Goal: Navigation & Orientation: Find specific page/section

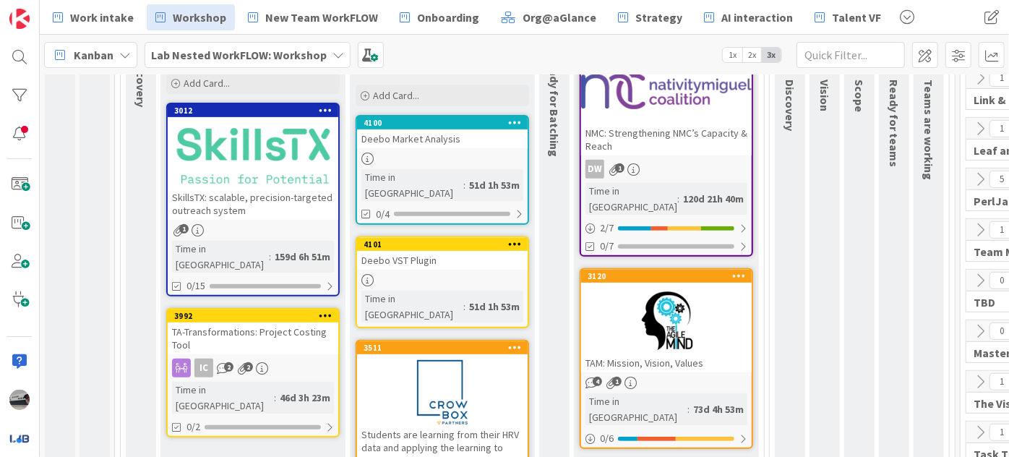
scroll to position [262, 0]
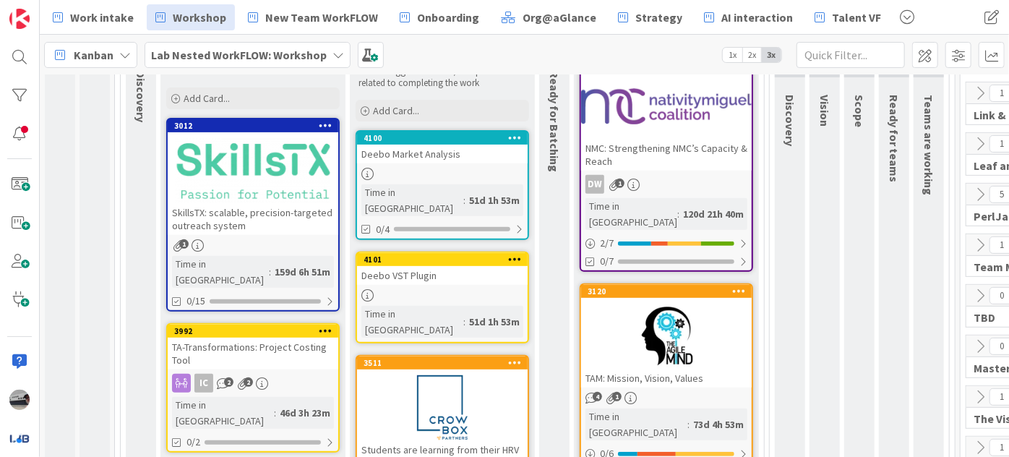
click at [651, 108] on div at bounding box center [666, 106] width 171 height 65
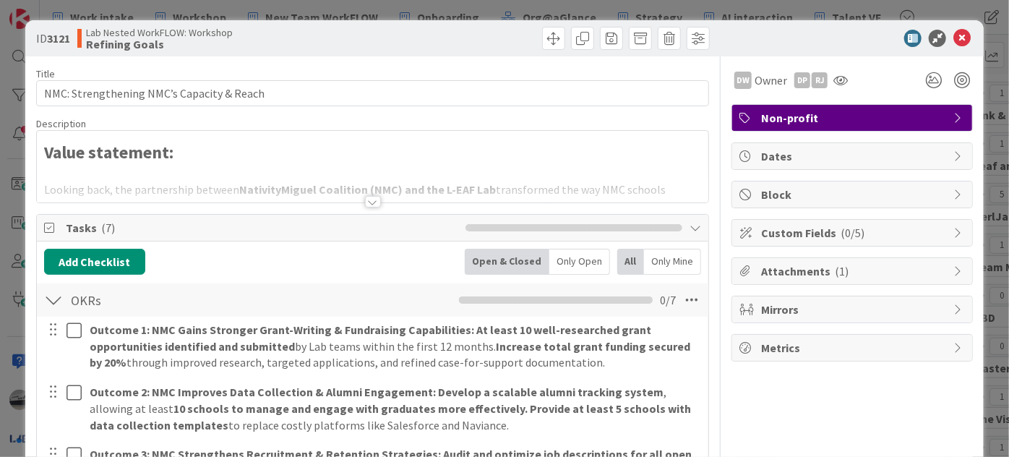
click at [368, 196] on div at bounding box center [373, 202] width 16 height 12
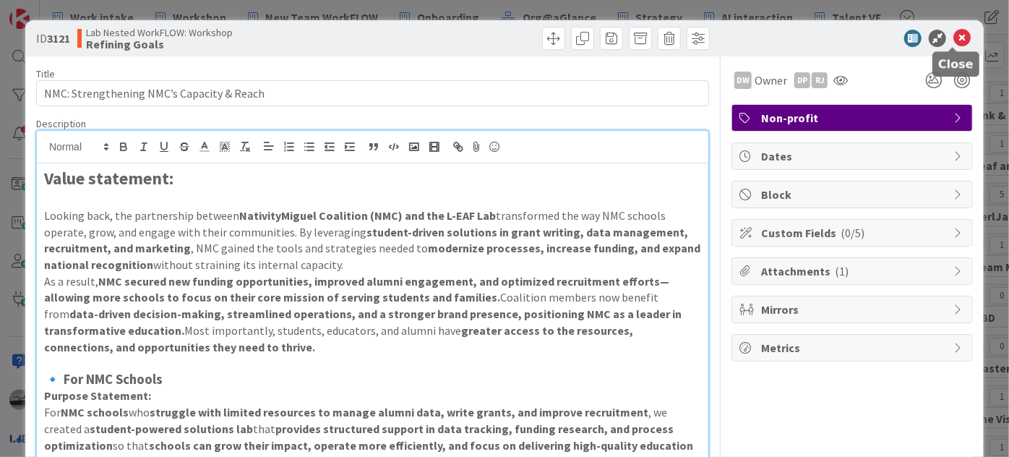
click at [954, 38] on icon at bounding box center [961, 38] width 17 height 17
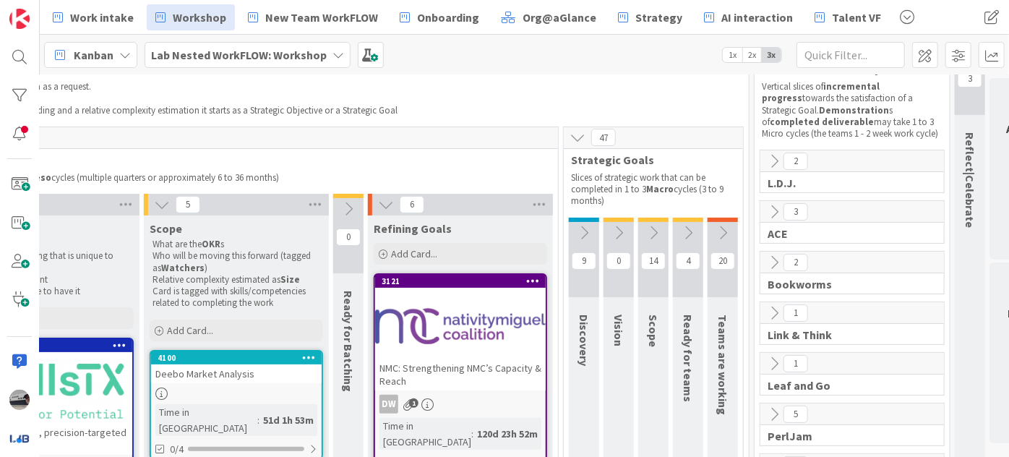
scroll to position [43, 207]
click at [724, 225] on icon at bounding box center [721, 233] width 16 height 16
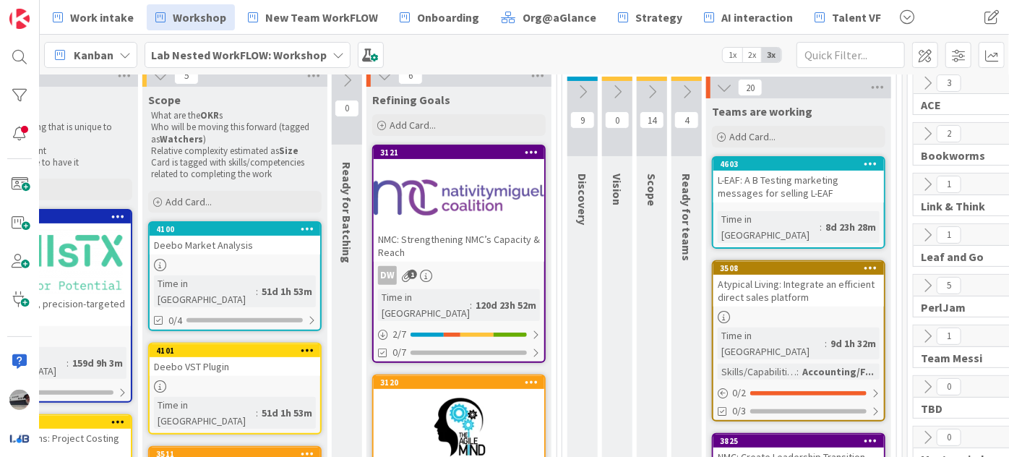
scroll to position [174, 207]
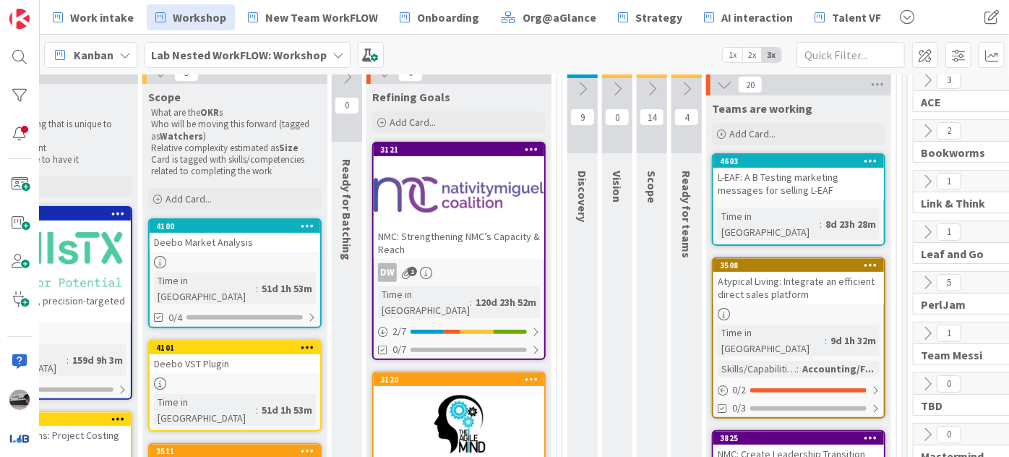
click at [480, 194] on div at bounding box center [459, 194] width 171 height 65
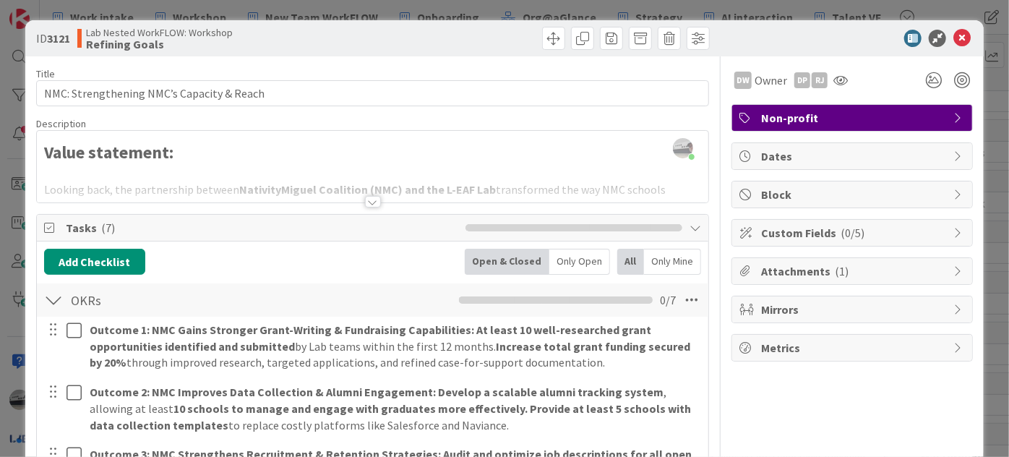
click at [368, 201] on div at bounding box center [373, 202] width 16 height 12
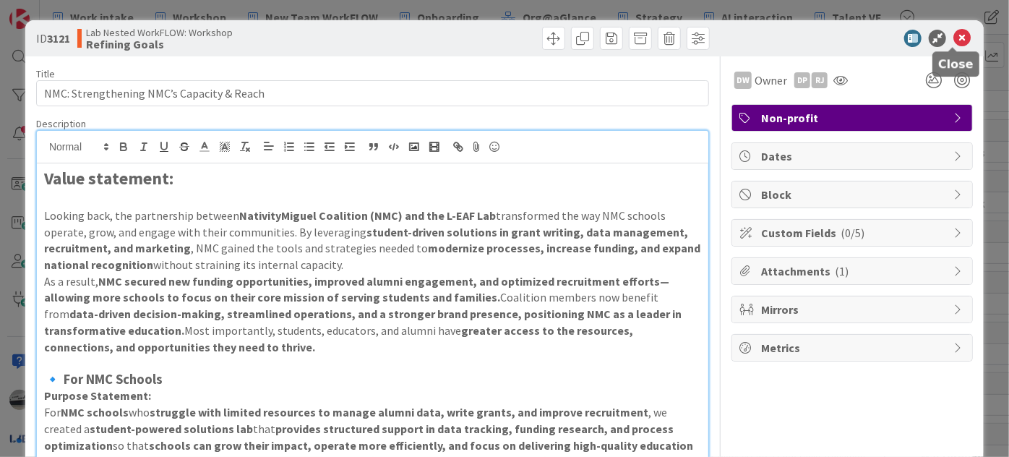
click at [953, 37] on icon at bounding box center [961, 38] width 17 height 17
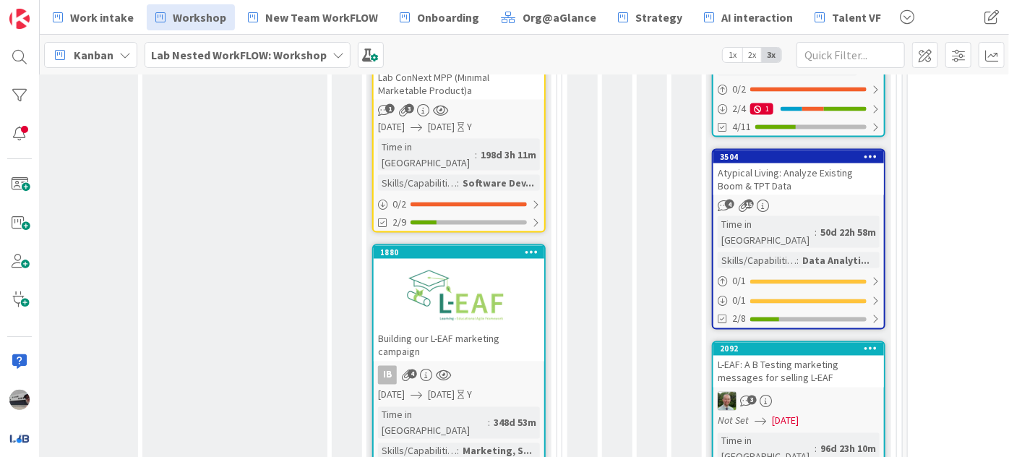
scroll to position [1290, 207]
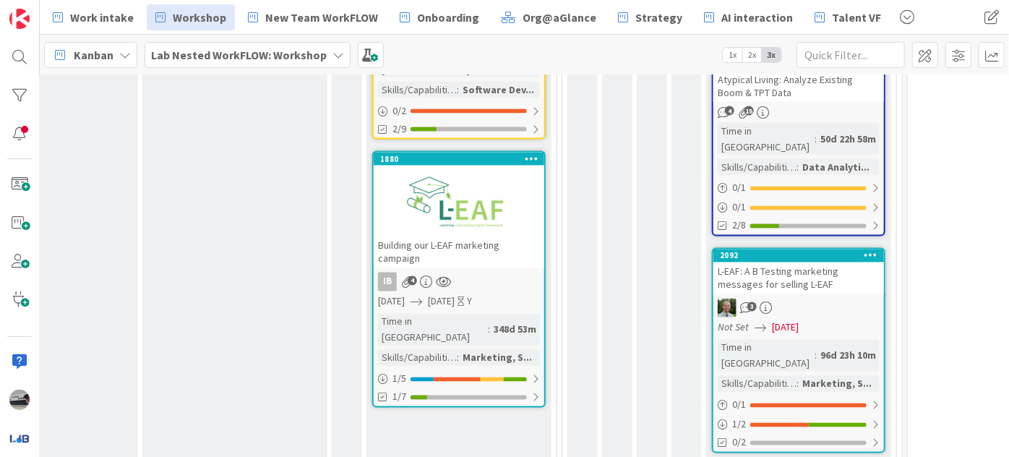
click at [470, 171] on div at bounding box center [459, 203] width 171 height 65
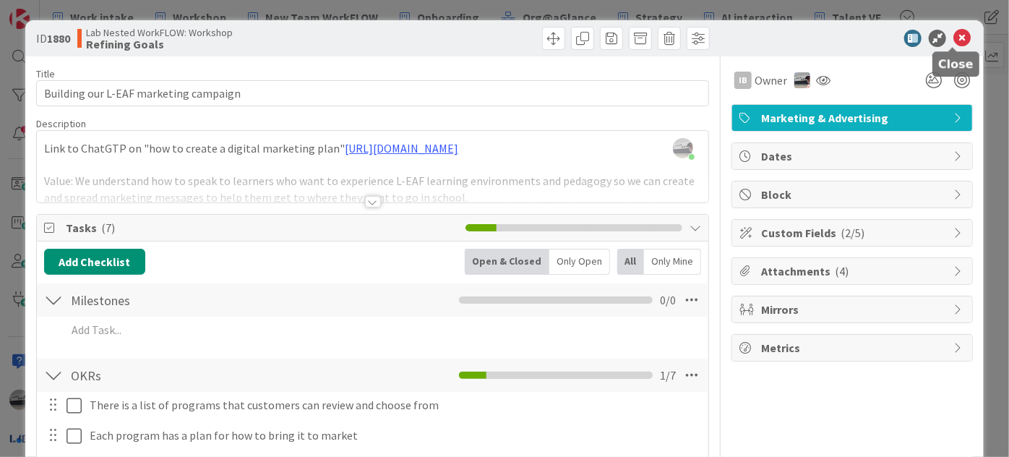
click at [953, 34] on icon at bounding box center [961, 38] width 17 height 17
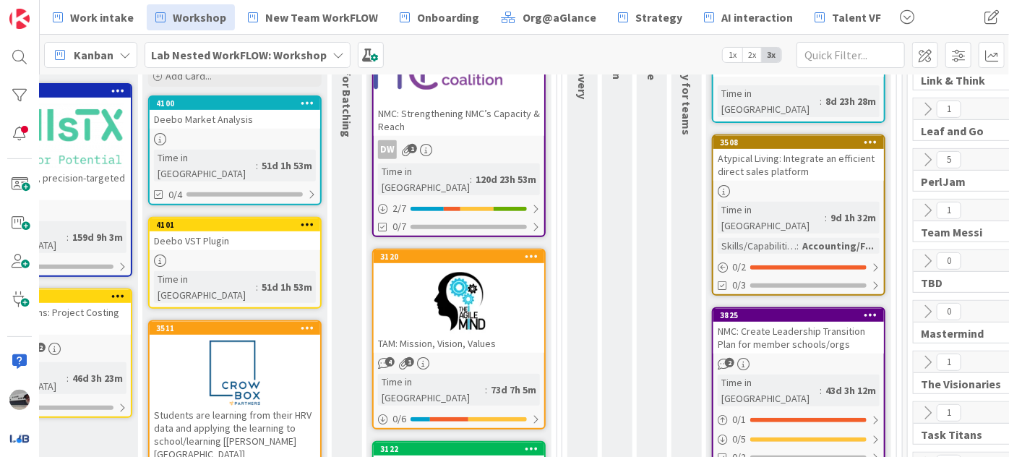
scroll to position [0, 207]
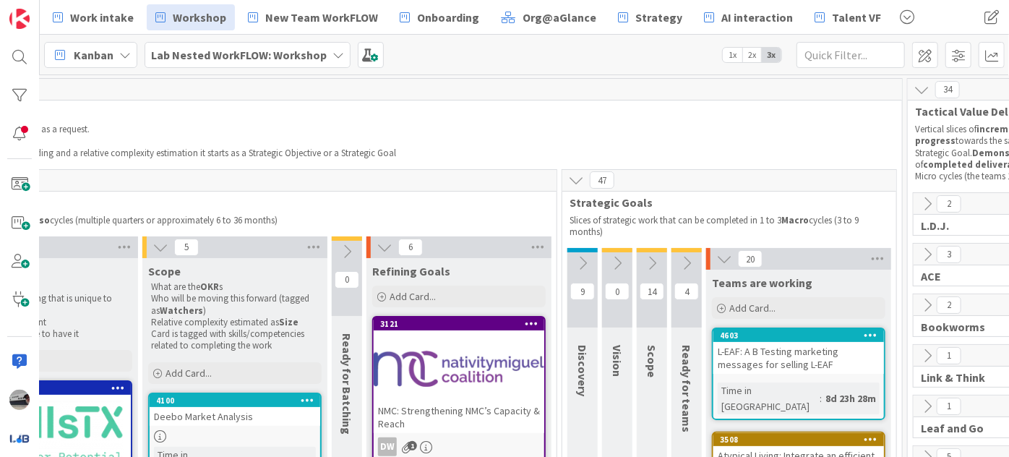
click at [483, 356] on div at bounding box center [459, 368] width 171 height 65
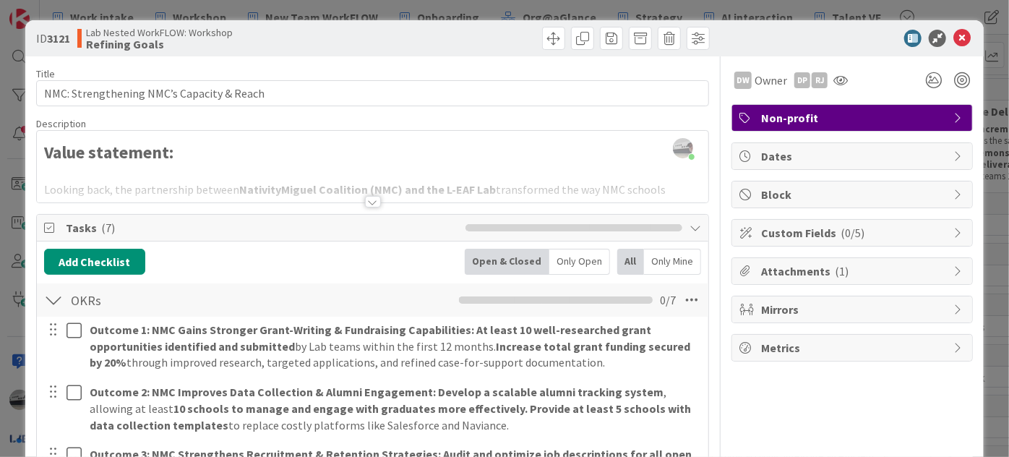
click at [368, 202] on div at bounding box center [373, 202] width 16 height 12
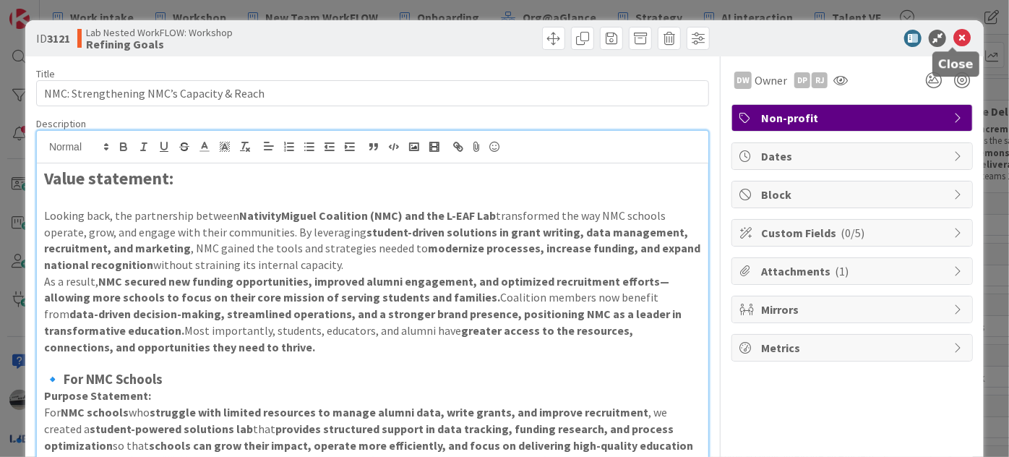
click at [957, 39] on icon at bounding box center [961, 38] width 17 height 17
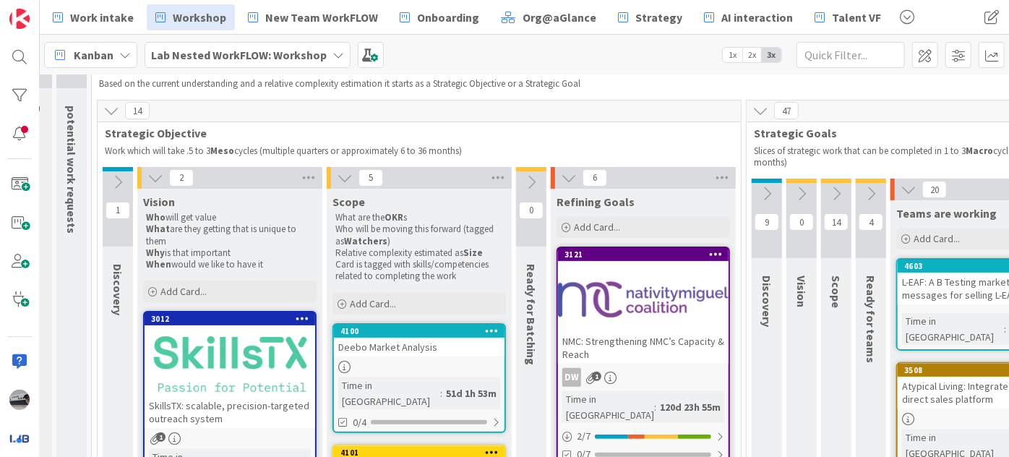
scroll to position [69, 0]
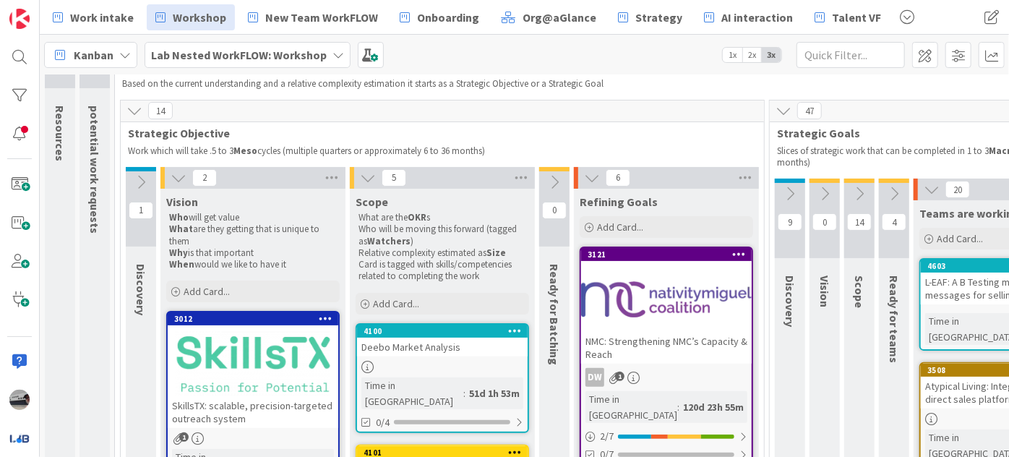
click at [140, 180] on icon at bounding box center [141, 182] width 16 height 16
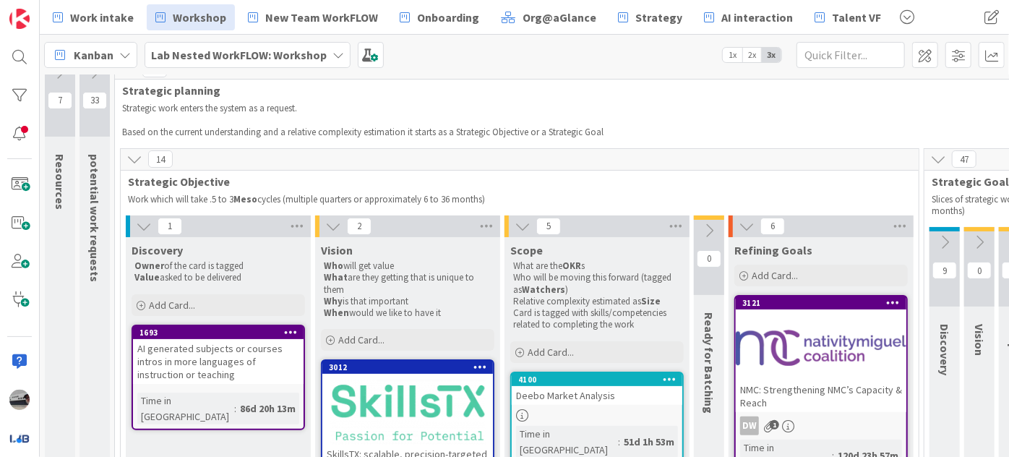
scroll to position [4, 0]
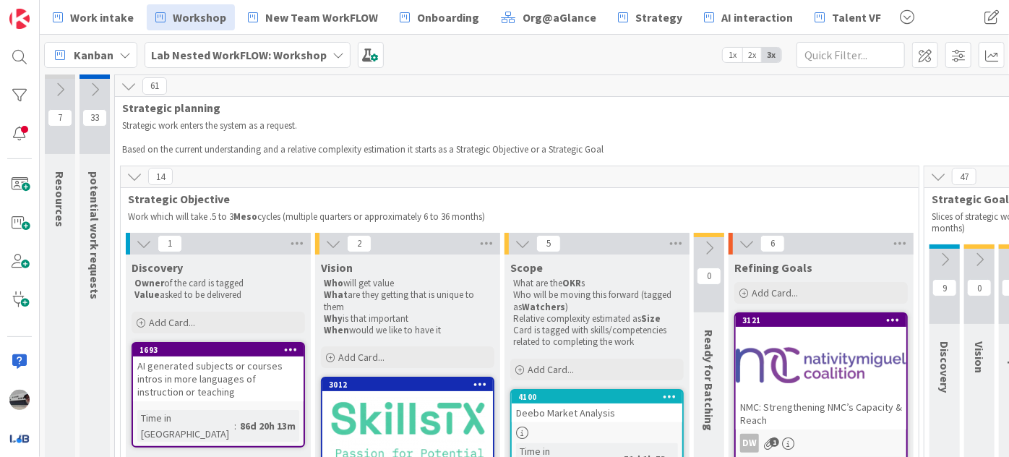
click at [139, 241] on icon at bounding box center [144, 244] width 16 height 16
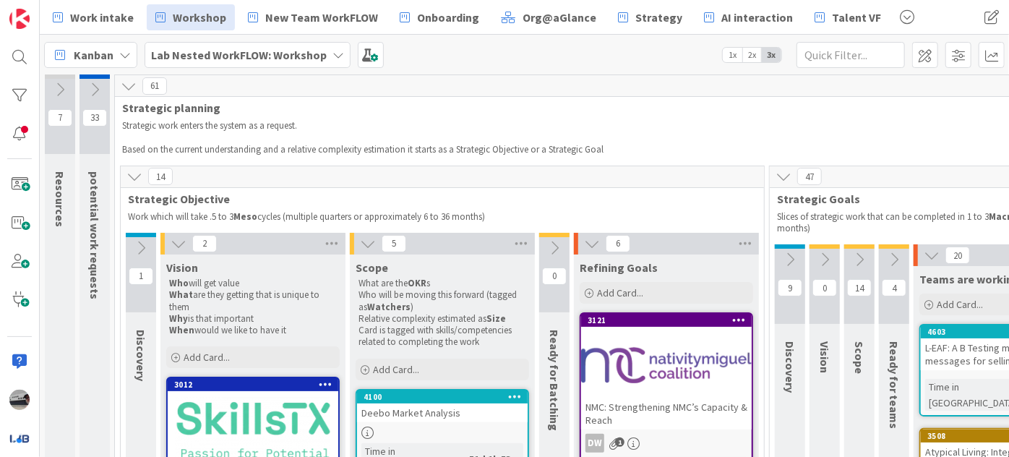
click at [173, 244] on icon at bounding box center [179, 244] width 16 height 16
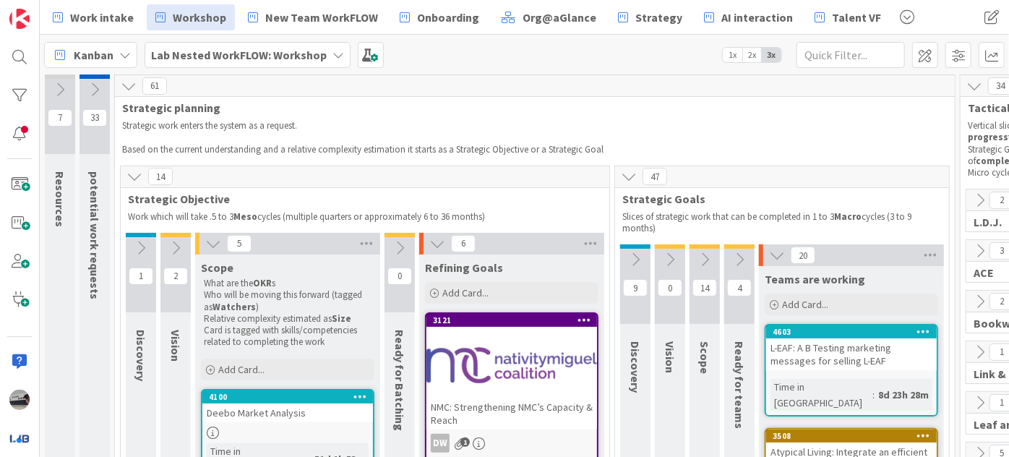
click at [204, 242] on button at bounding box center [213, 243] width 19 height 19
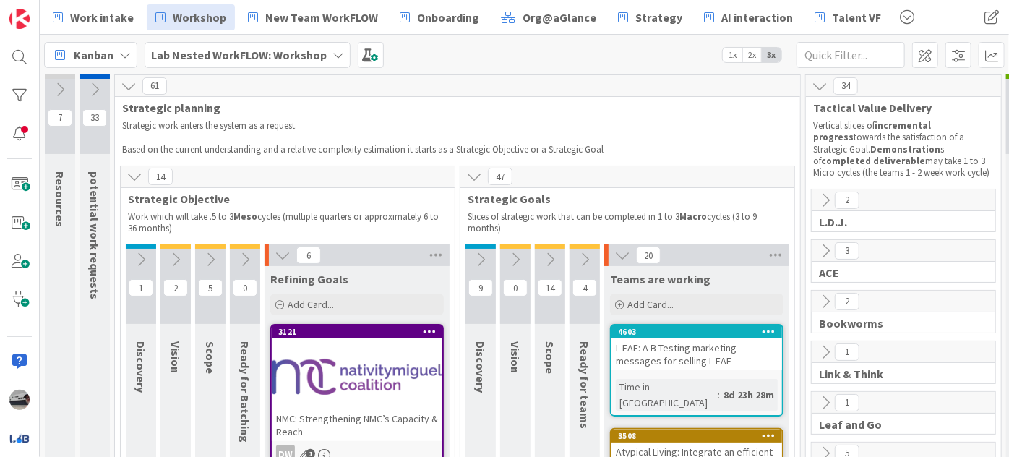
click at [280, 258] on icon at bounding box center [283, 255] width 16 height 16
